Goal: Information Seeking & Learning: Learn about a topic

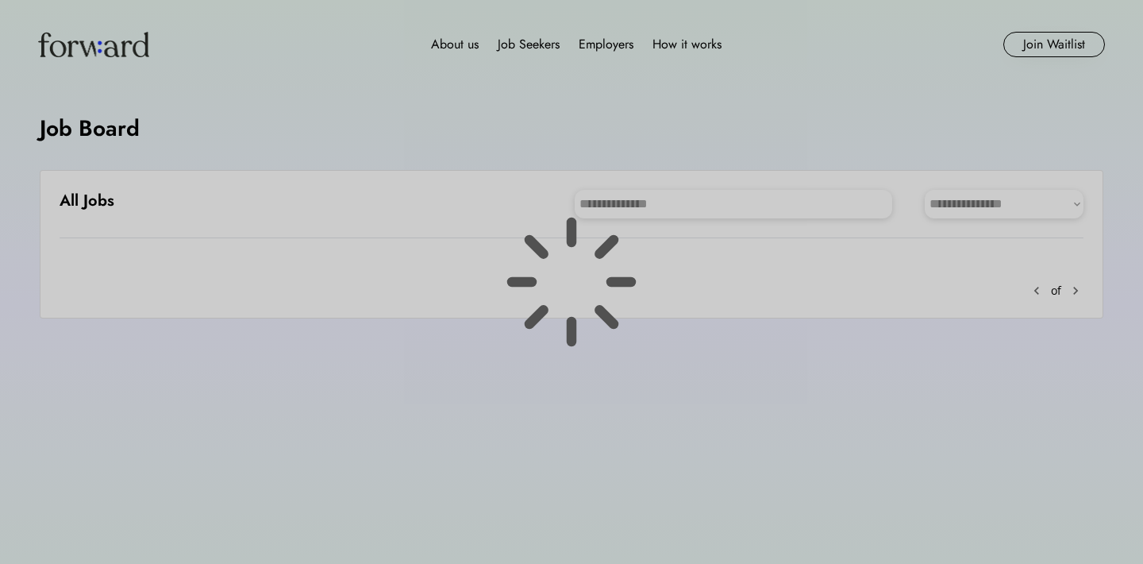
scroll to position [45, 0]
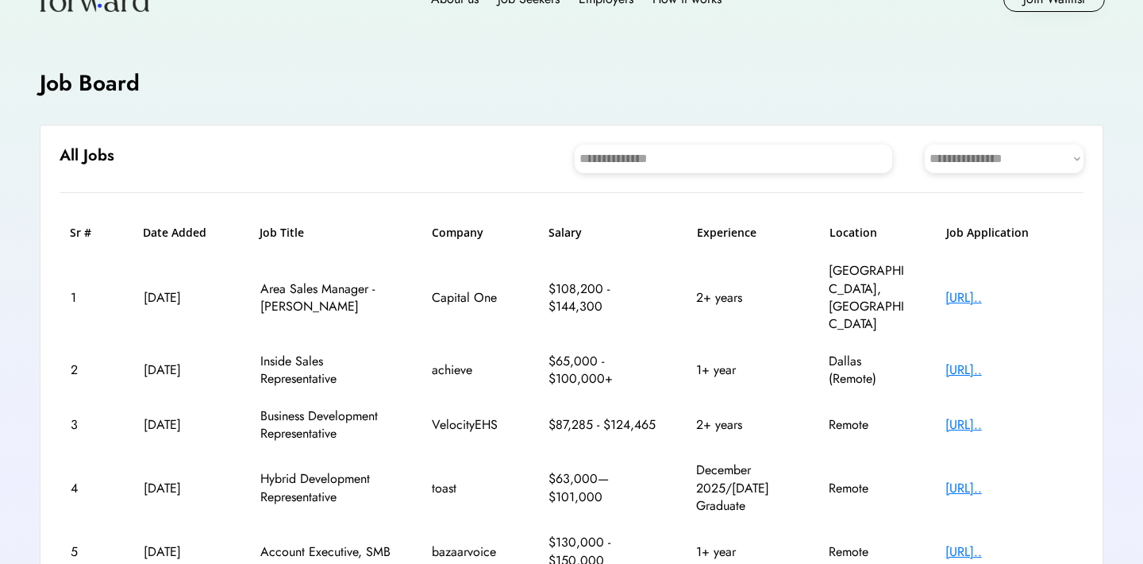
select select "********"
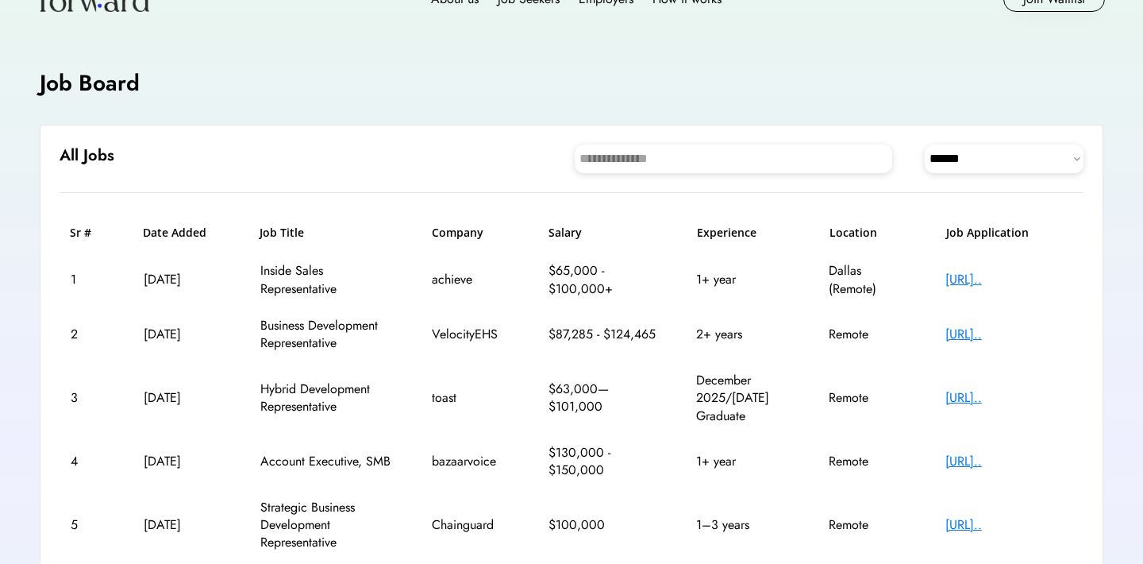
click at [970, 330] on div "[URL].." at bounding box center [1008, 333] width 127 height 17
click at [1009, 395] on div "[URL].." at bounding box center [1008, 397] width 127 height 17
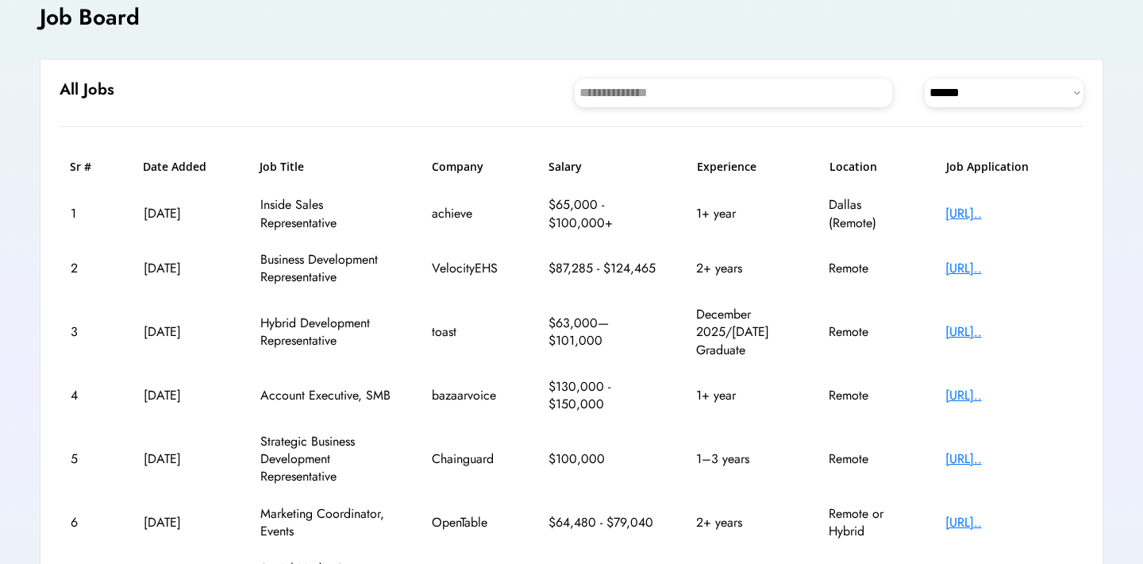
scroll to position [113, 0]
click at [991, 390] on div "[URL].." at bounding box center [1008, 393] width 127 height 17
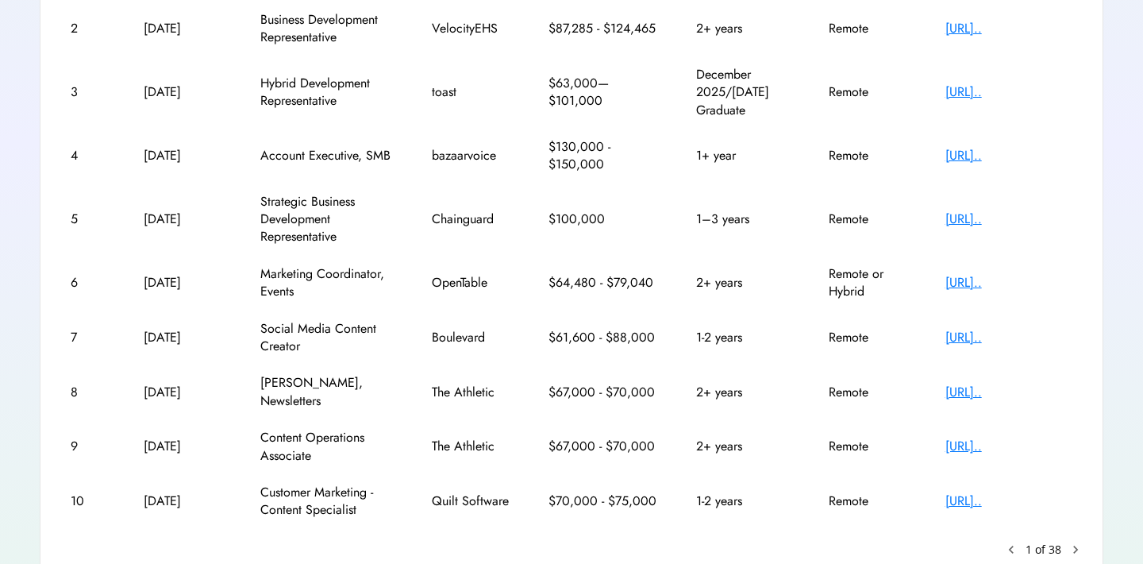
scroll to position [351, 0]
click at [1009, 211] on div "[URL].." at bounding box center [1008, 218] width 127 height 17
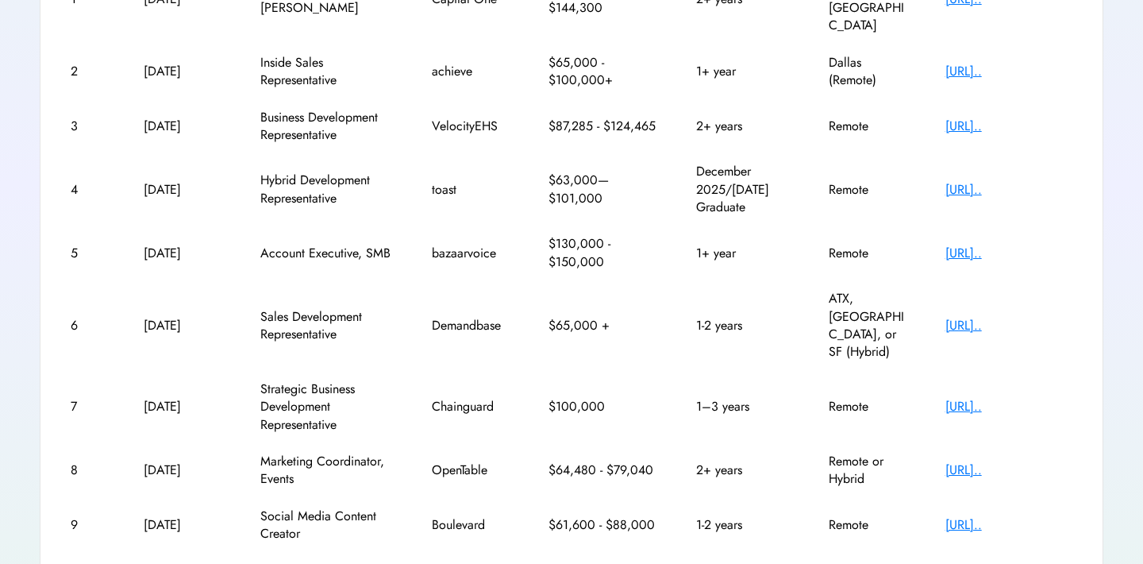
scroll to position [362, 0]
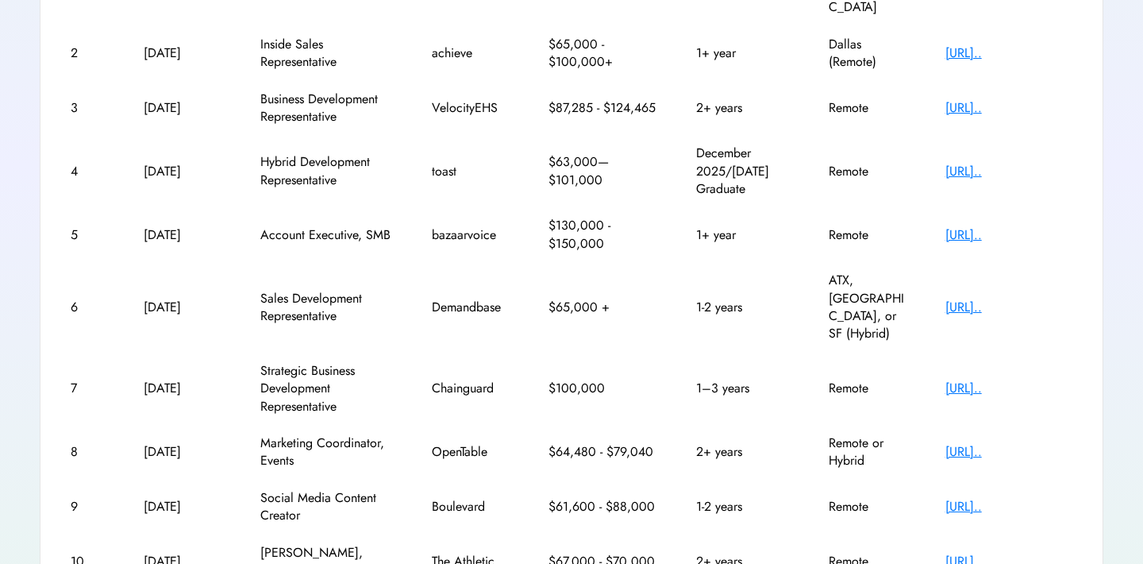
click at [964, 498] on div "[URL].." at bounding box center [1008, 506] width 127 height 17
click at [983, 552] on div "[URL].." at bounding box center [1008, 560] width 127 height 17
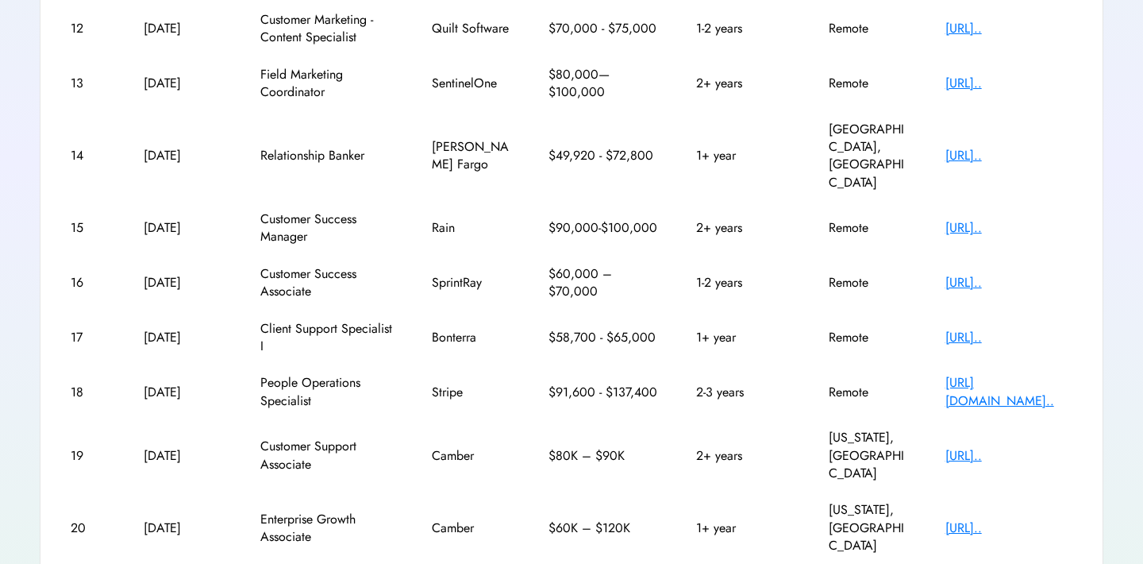
scroll to position [358, 0]
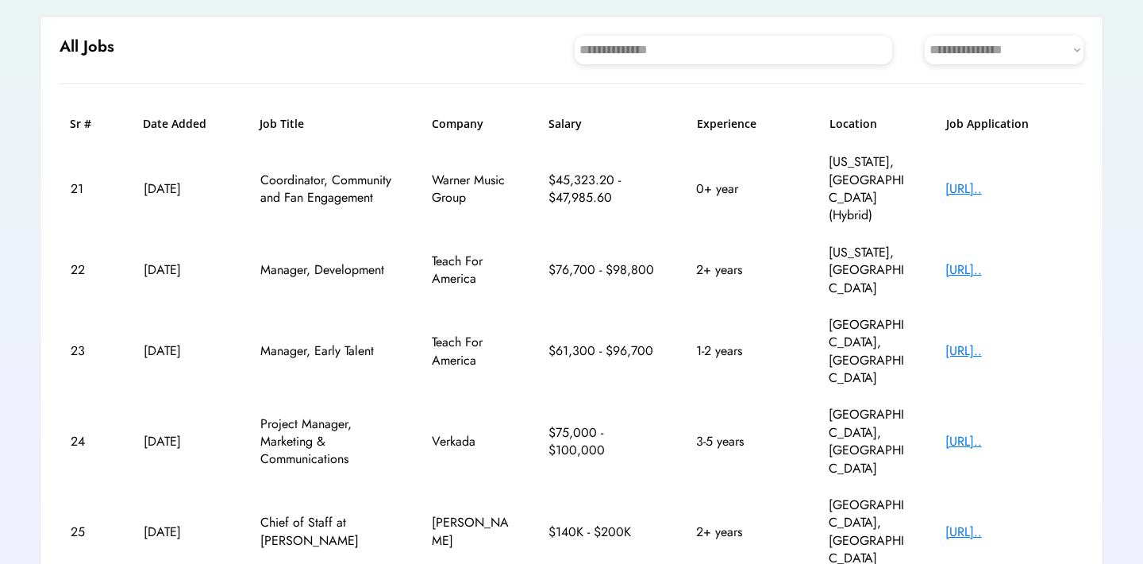
scroll to position [156, 0]
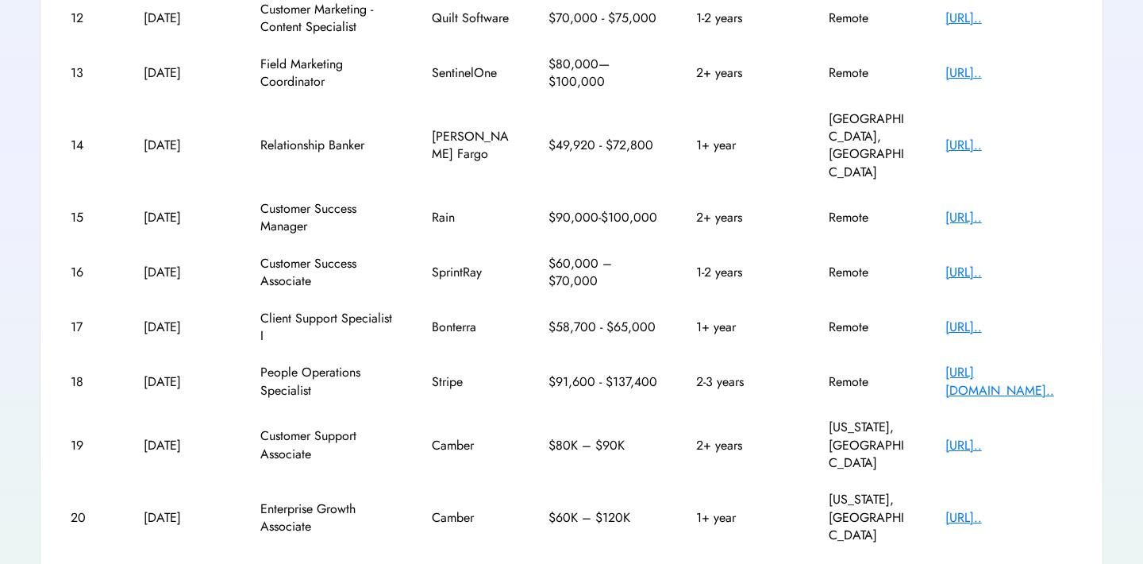
click at [1008, 563] on text "keyboard_arrow_left" at bounding box center [1011, 575] width 16 height 16
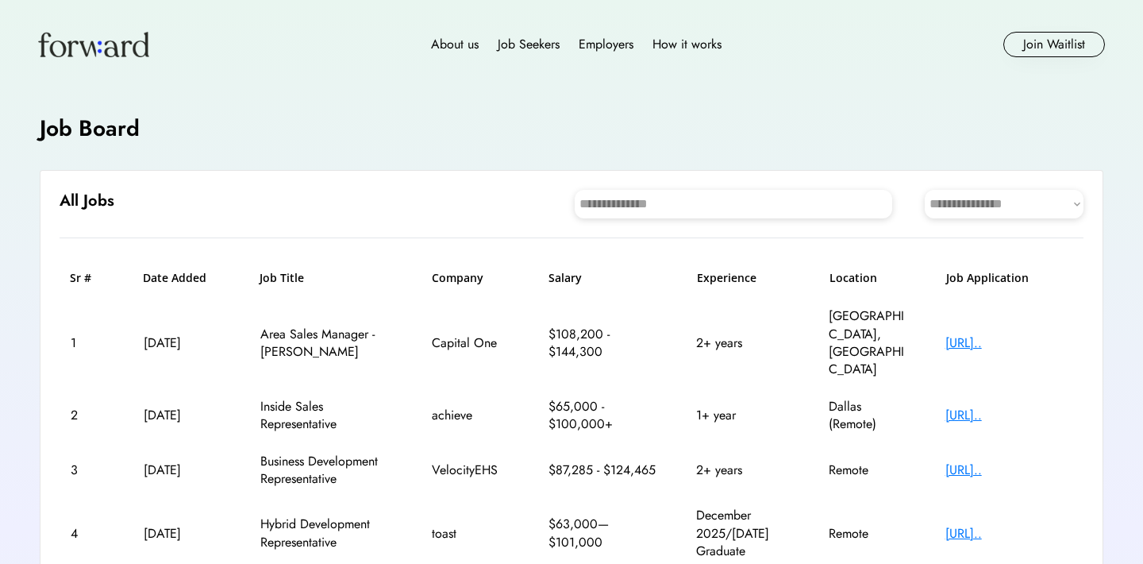
scroll to position [0, 0]
